Goal: Information Seeking & Learning: Learn about a topic

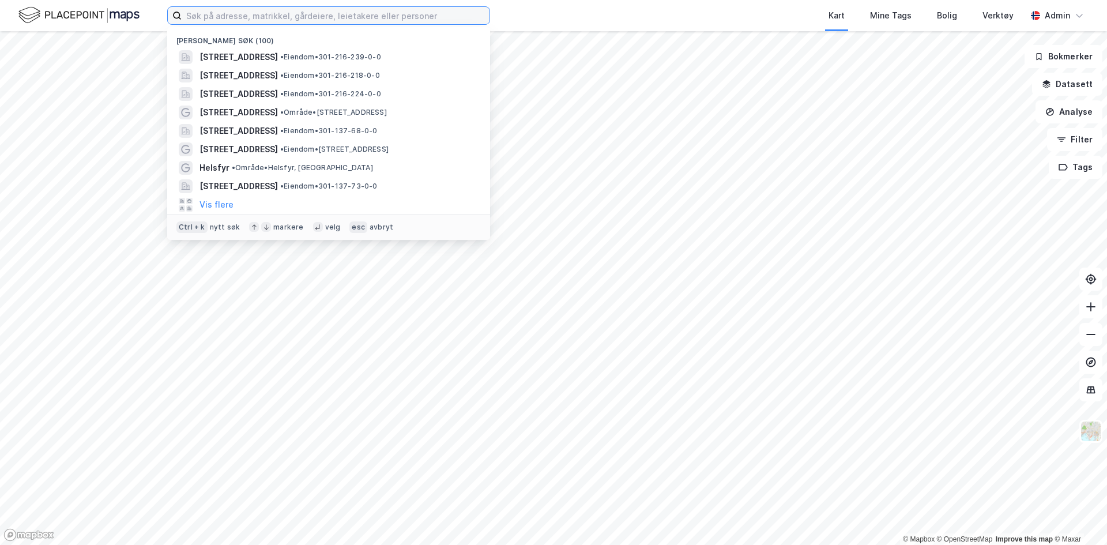
click at [284, 21] on input at bounding box center [336, 15] width 308 height 17
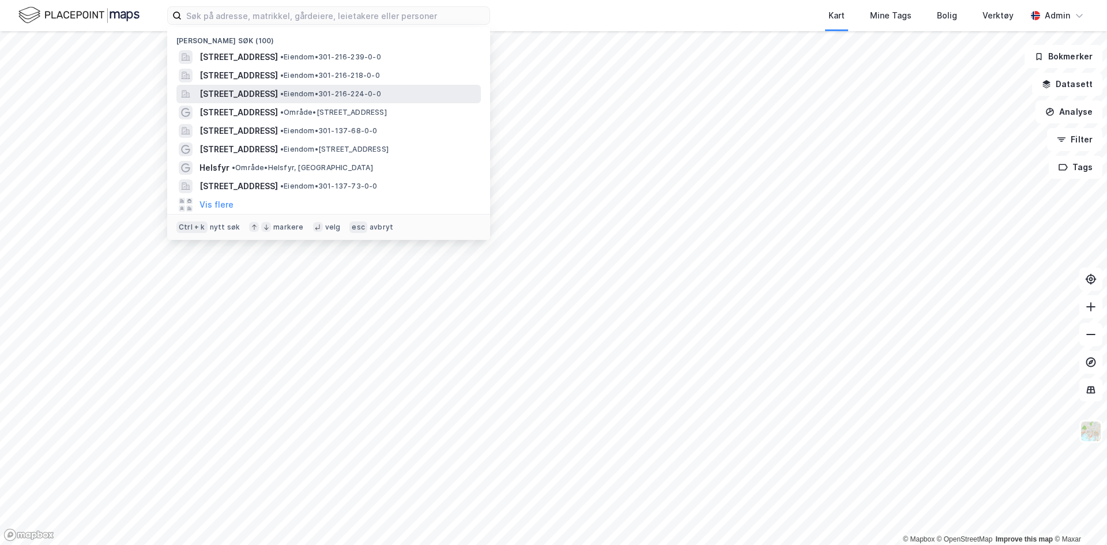
click at [267, 94] on span "[STREET_ADDRESS]" at bounding box center [238, 94] width 78 height 14
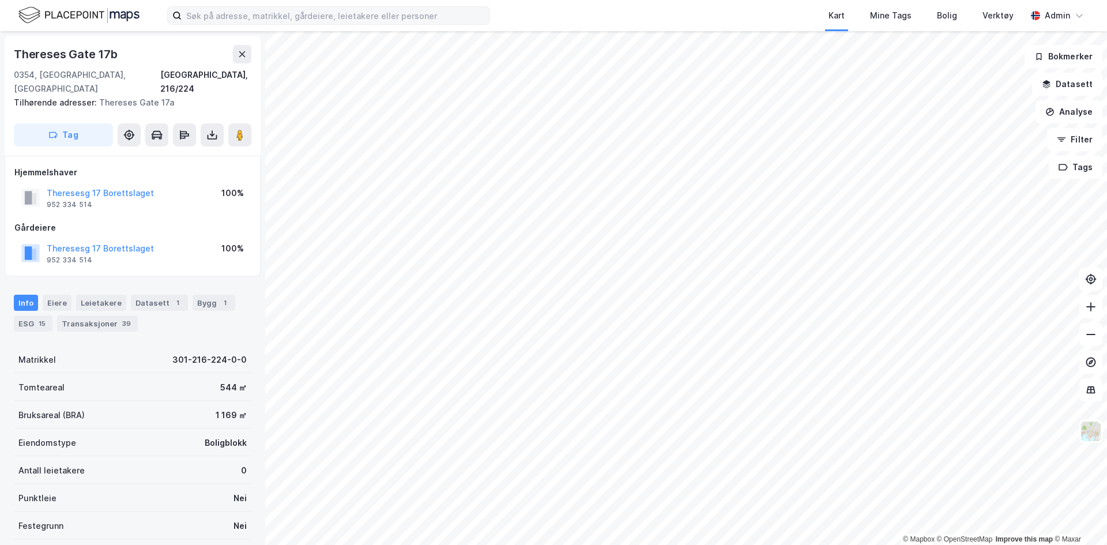
click at [289, 12] on div "Kart Mine Tags Bolig Verktøy Admin © Mapbox © OpenStreetMap Improve this map © …" at bounding box center [553, 272] width 1107 height 545
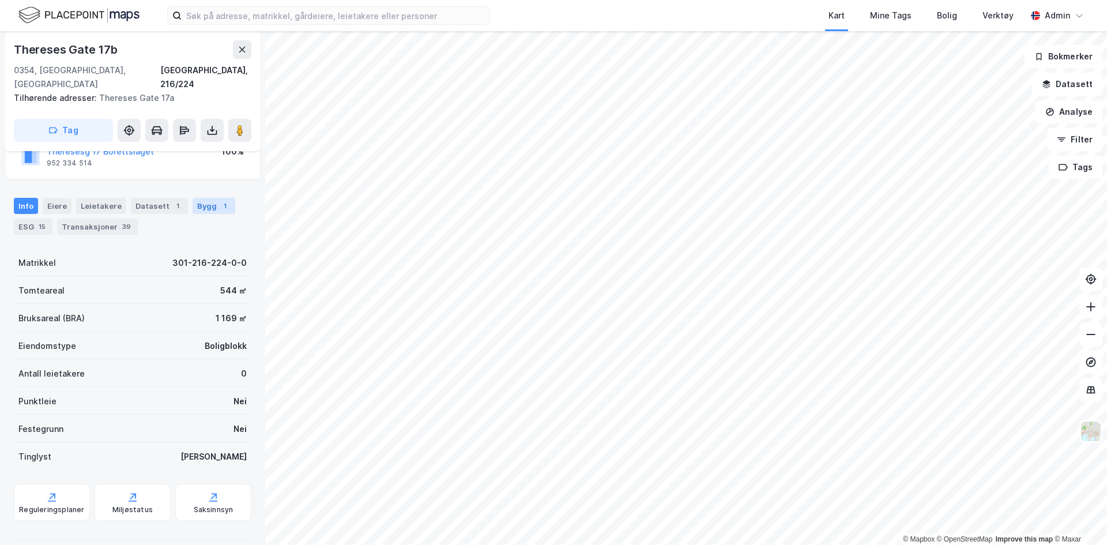
click at [203, 198] on div "Bygg 1" at bounding box center [213, 206] width 43 height 16
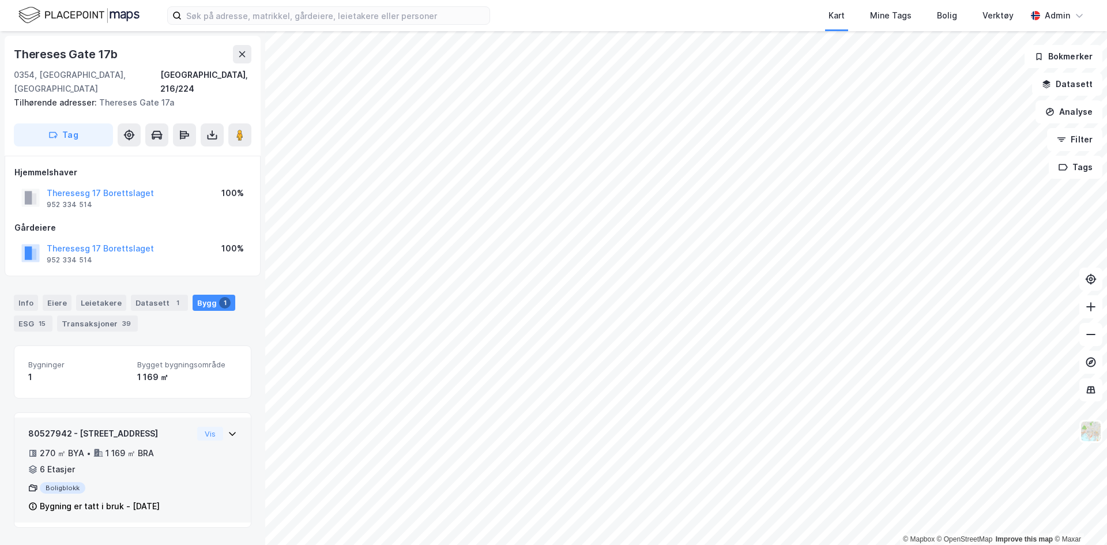
click at [167, 446] on div "270 ㎡ BYA • 1 169 ㎡ BRA • 6 Etasjer" at bounding box center [110, 461] width 164 height 30
